Goal: Navigation & Orientation: Find specific page/section

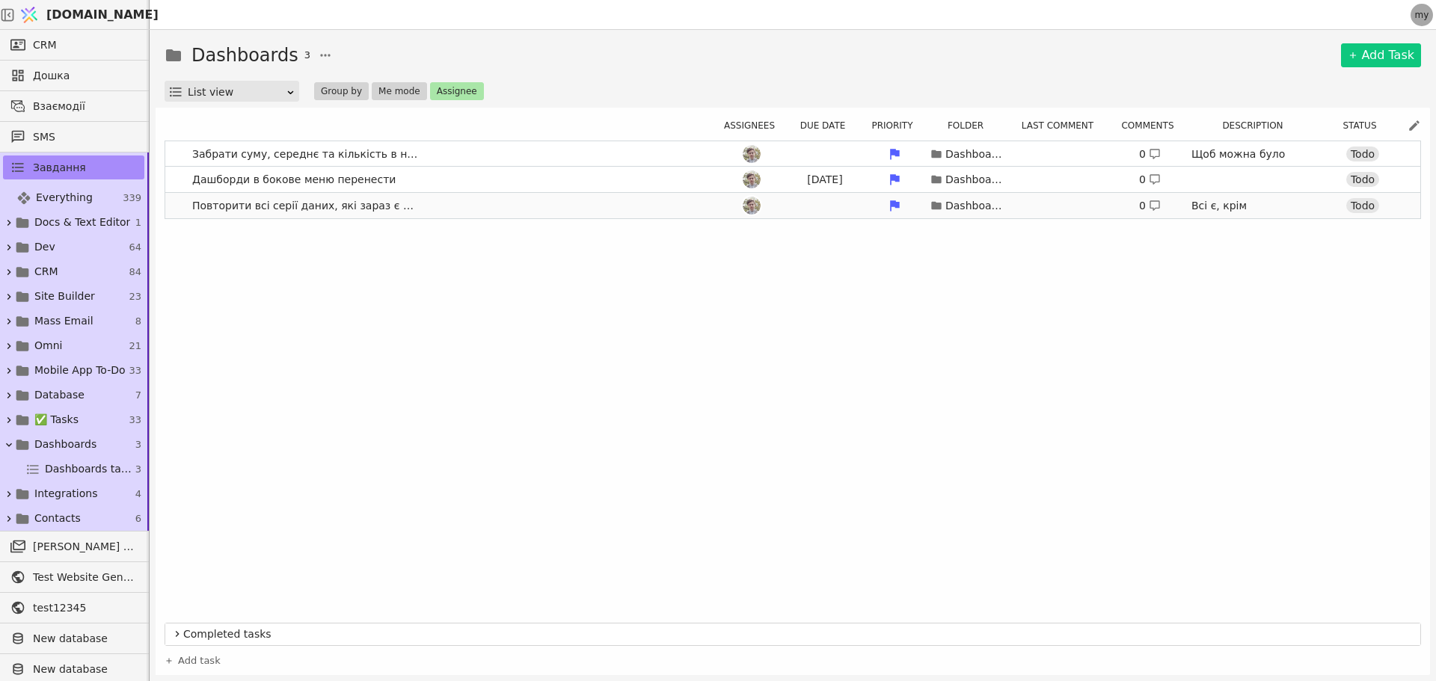
click at [236, 194] on link "Повторити всі серії даних, які зараз є в З40 Dashboards 0 Всі є, крім Середня ц…" at bounding box center [792, 205] width 1255 height 25
click at [235, 184] on span "Дашборди в бокове меню перенести" at bounding box center [293, 180] width 215 height 22
click at [64, 224] on span "Docs & Text Editor" at bounding box center [80, 223] width 92 height 16
click at [10, 247] on icon at bounding box center [9, 248] width 4 height 6
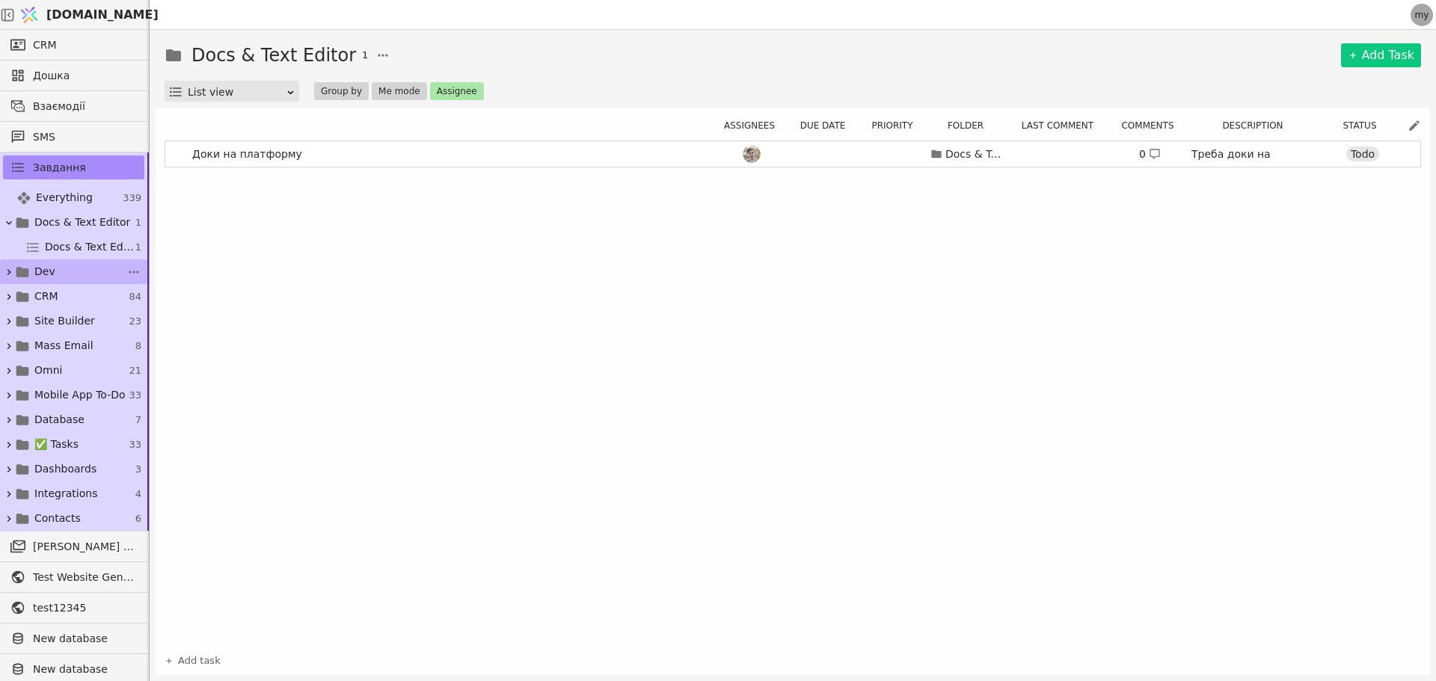
click at [1, 270] on link "Dev 64" at bounding box center [73, 272] width 147 height 25
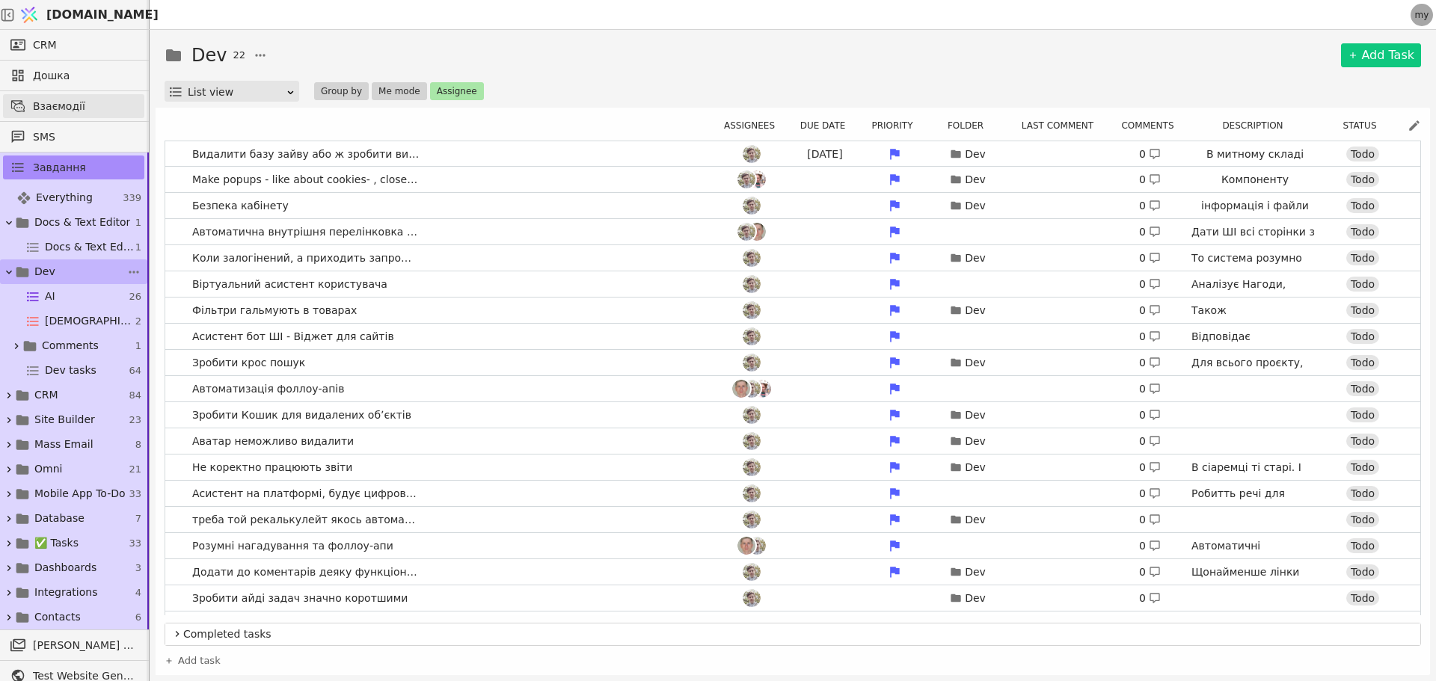
click at [35, 109] on span "Взаємодії" at bounding box center [85, 107] width 104 height 16
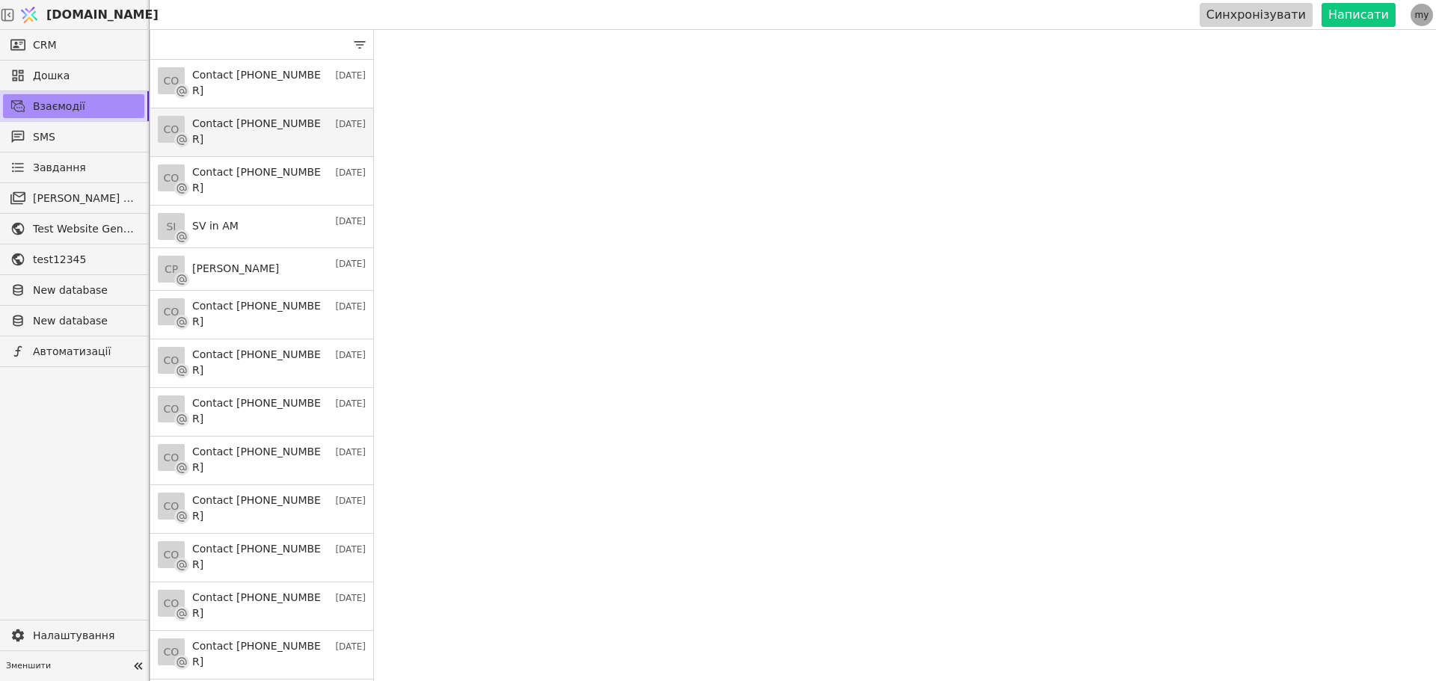
click at [211, 121] on h3 "Contact [PHONE_NUMBER]" at bounding box center [259, 131] width 135 height 31
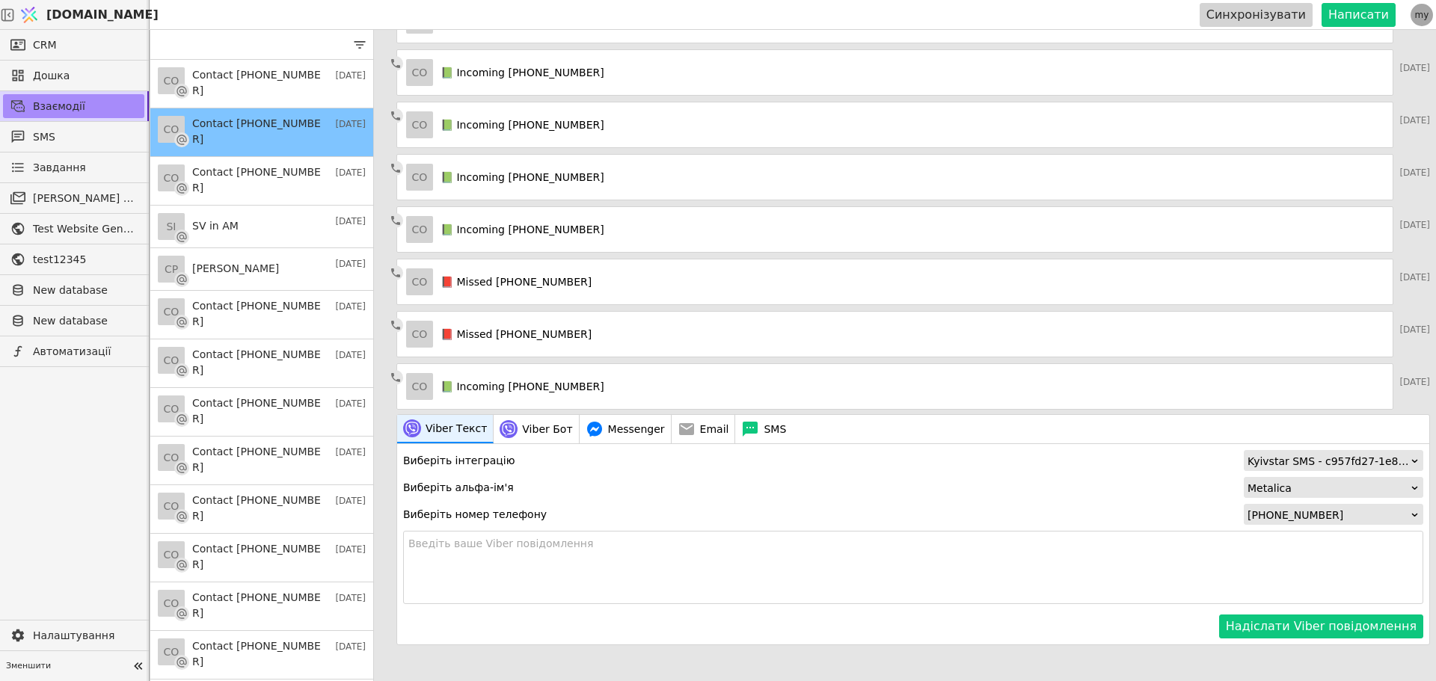
click at [524, 122] on h4 "📗 Incoming [PHONE_NUMBER]" at bounding box center [523, 125] width 164 height 16
click at [447, 126] on h4 "📗 Incoming [PHONE_NUMBER]" at bounding box center [523, 125] width 164 height 16
click at [58, 212] on div "[PERSON_NAME] розсилки" at bounding box center [74, 198] width 149 height 30
click at [58, 207] on link "[PERSON_NAME] розсилки" at bounding box center [73, 198] width 141 height 24
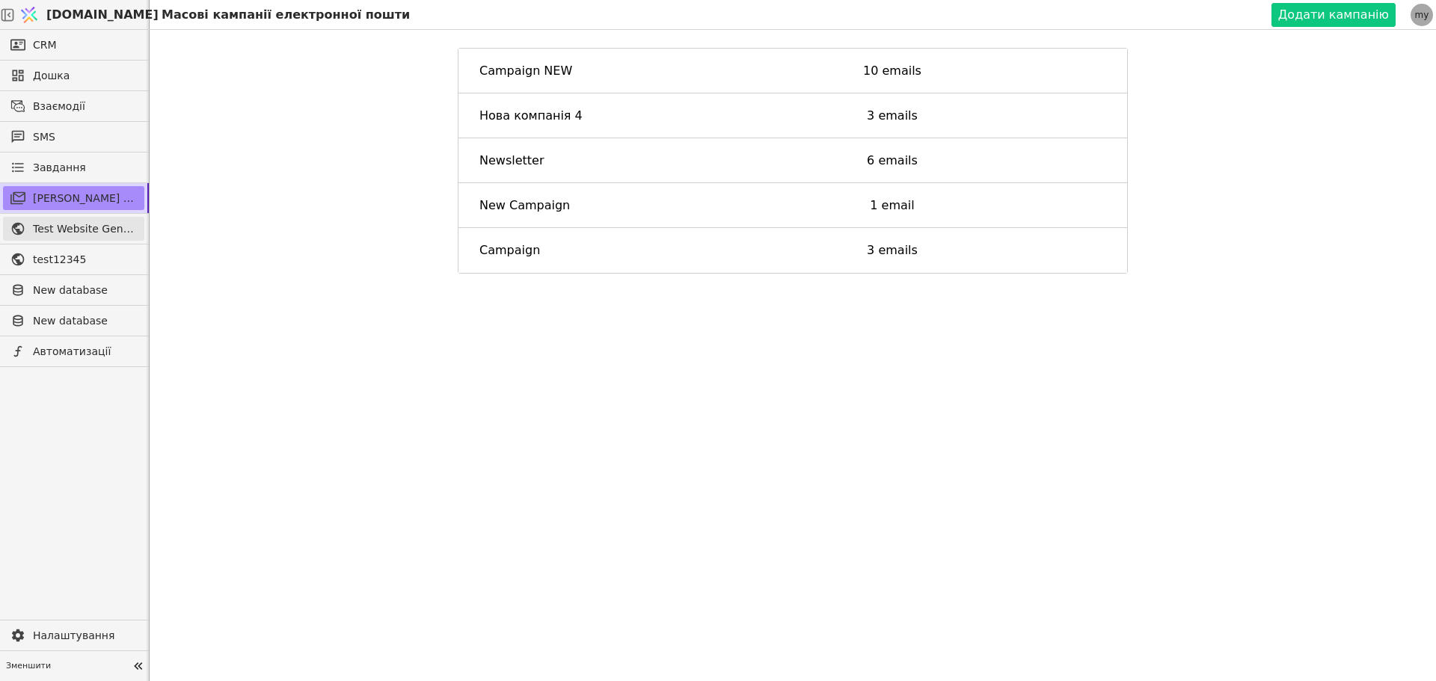
click at [99, 229] on span "Test Website General template" at bounding box center [85, 229] width 104 height 16
